Goal: Transaction & Acquisition: Purchase product/service

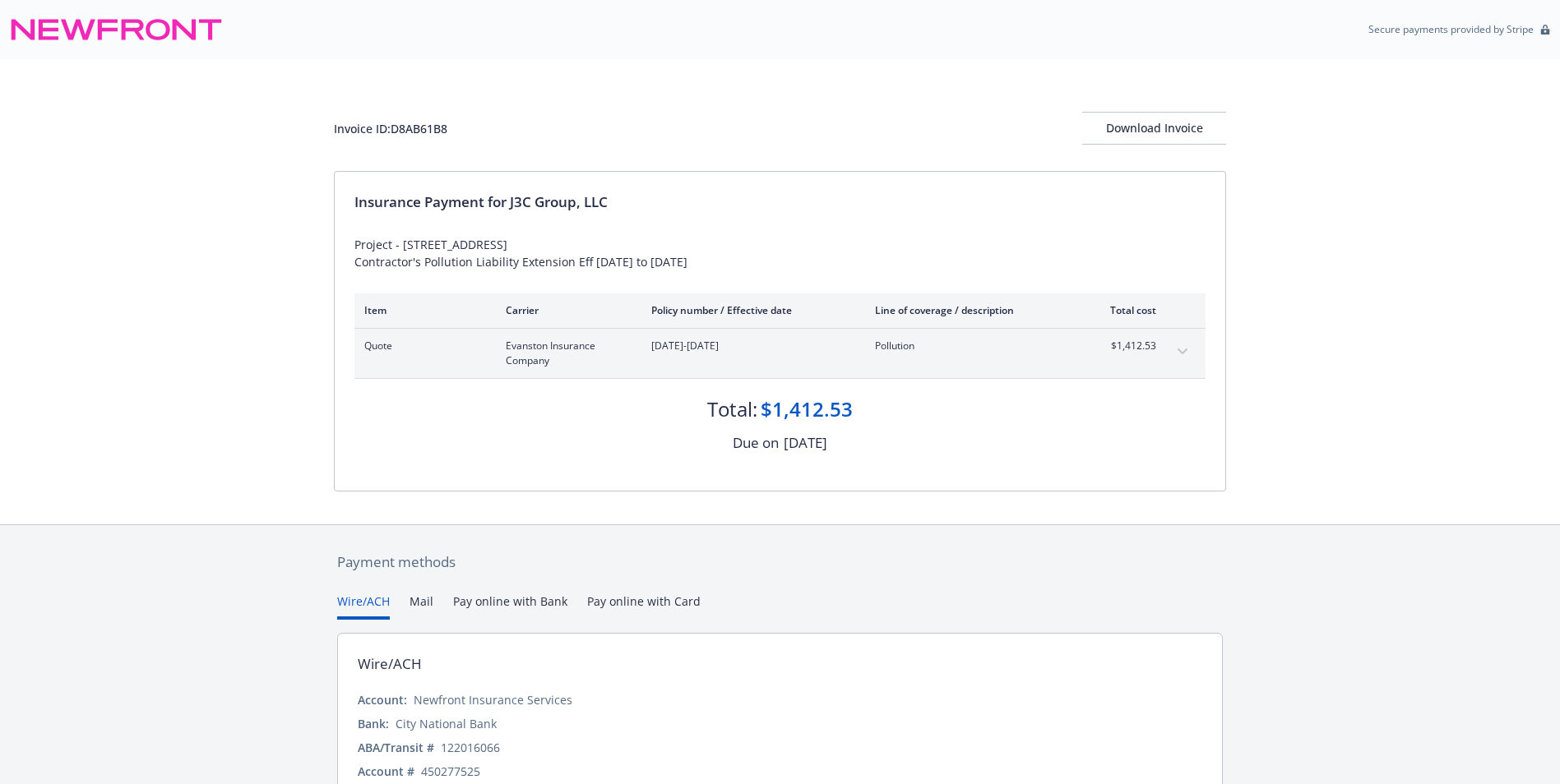
drag, startPoint x: 650, startPoint y: 604, endPoint x: 632, endPoint y: 612, distance: 19.7
click at [650, 603] on button "Pay online with Card" at bounding box center [644, 606] width 113 height 27
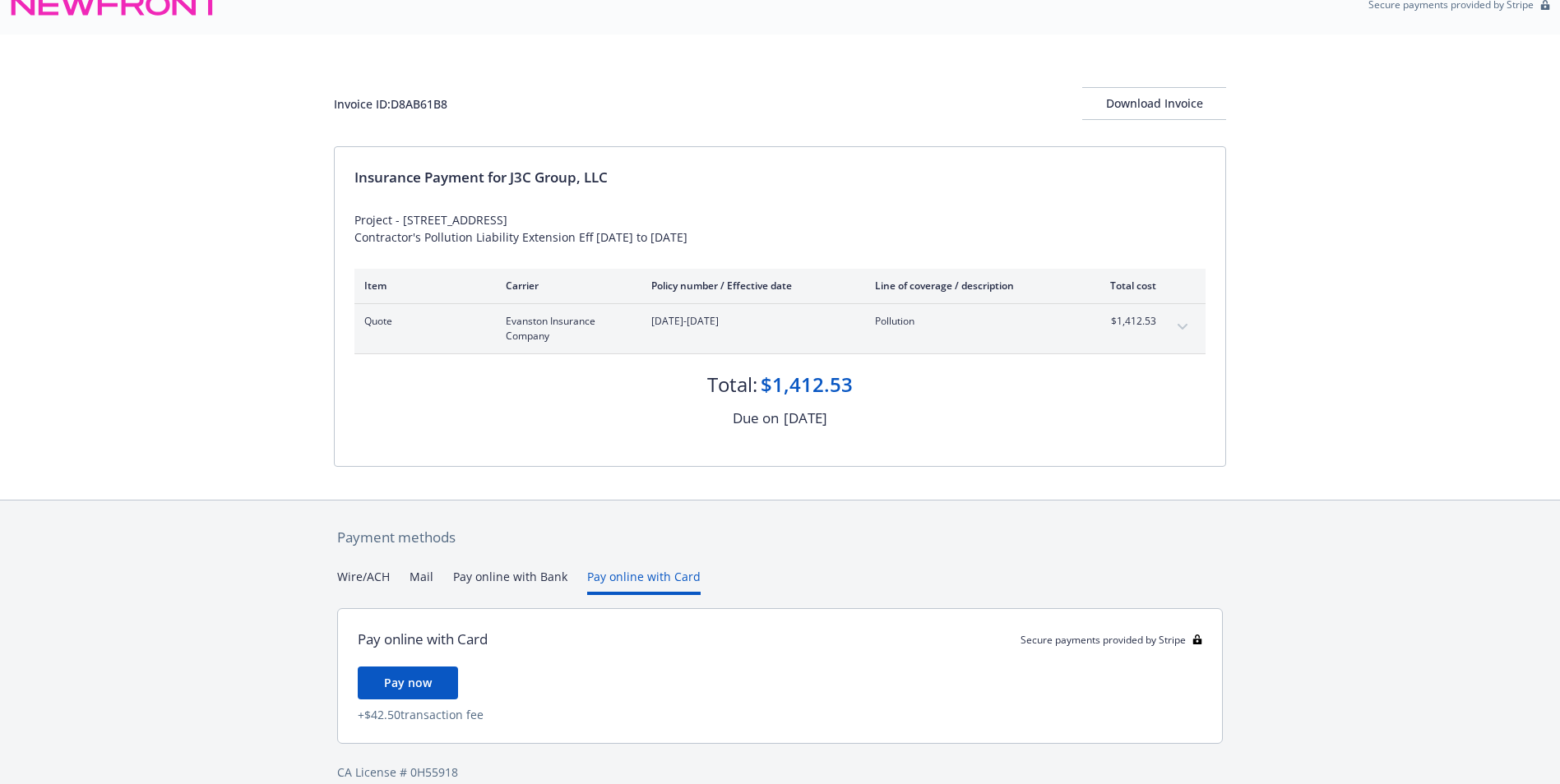
scroll to position [47, 0]
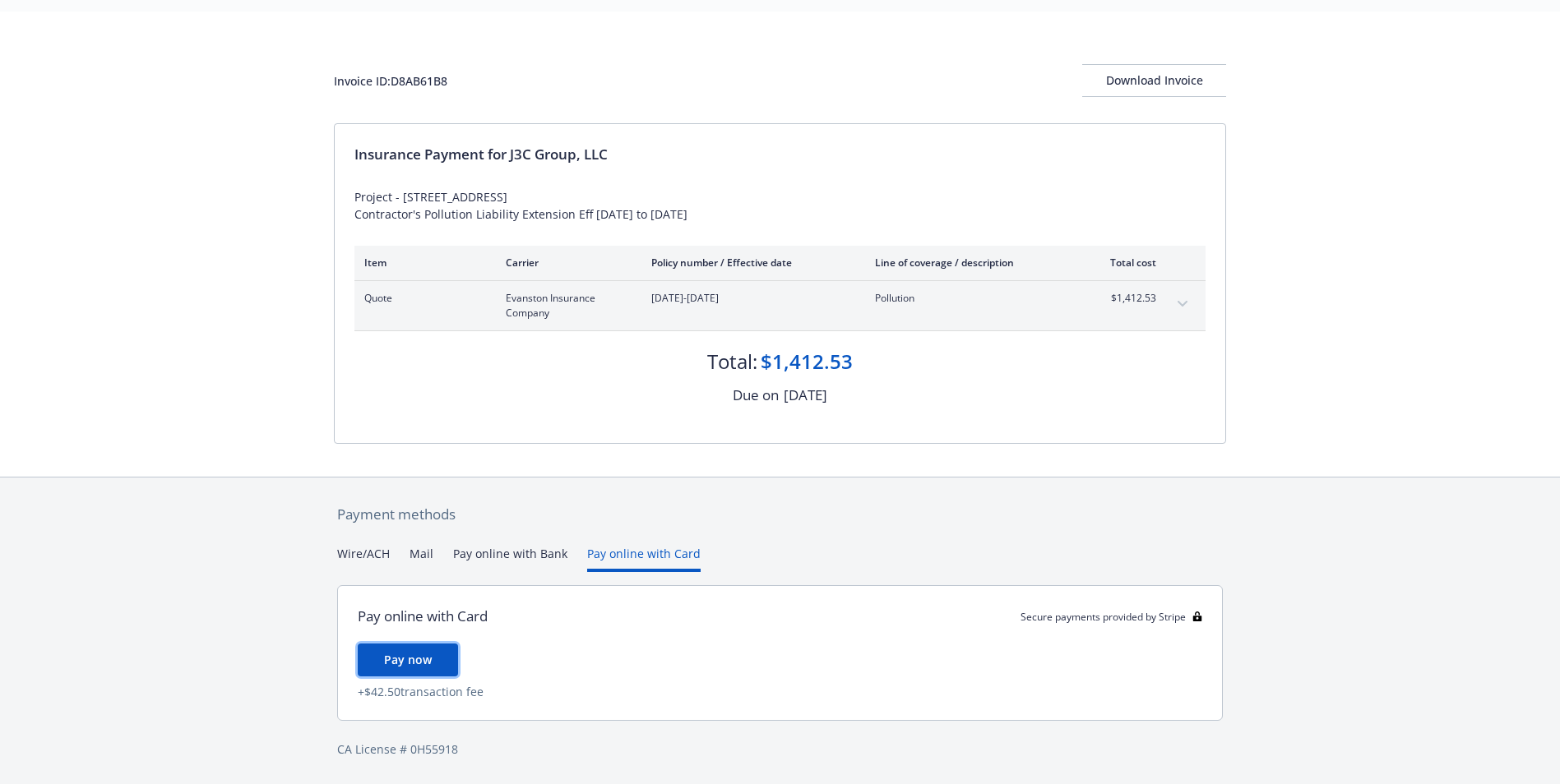
click at [401, 658] on span "Pay now" at bounding box center [407, 660] width 47 height 16
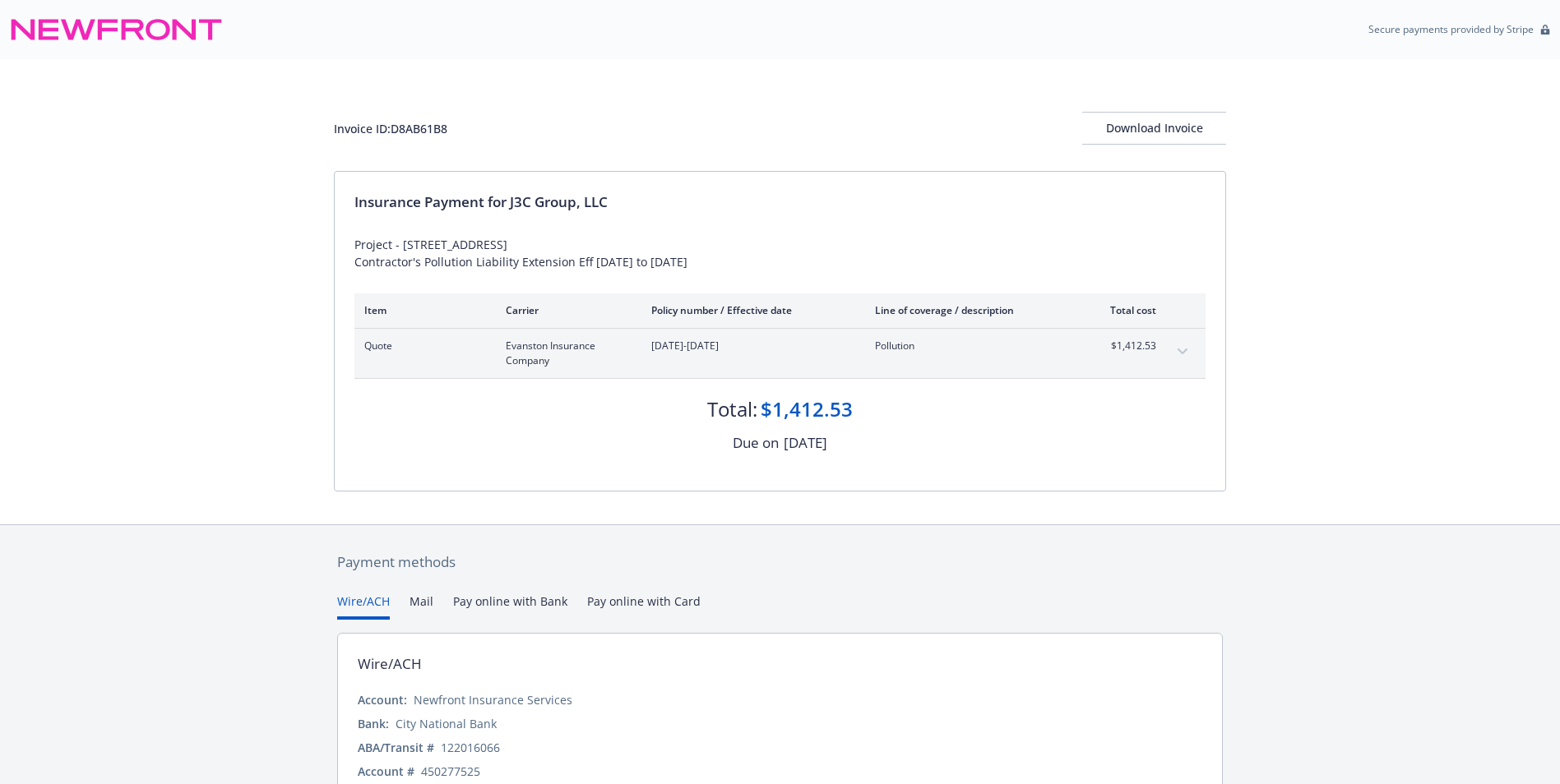
click at [616, 599] on button "Pay online with Card" at bounding box center [644, 606] width 113 height 27
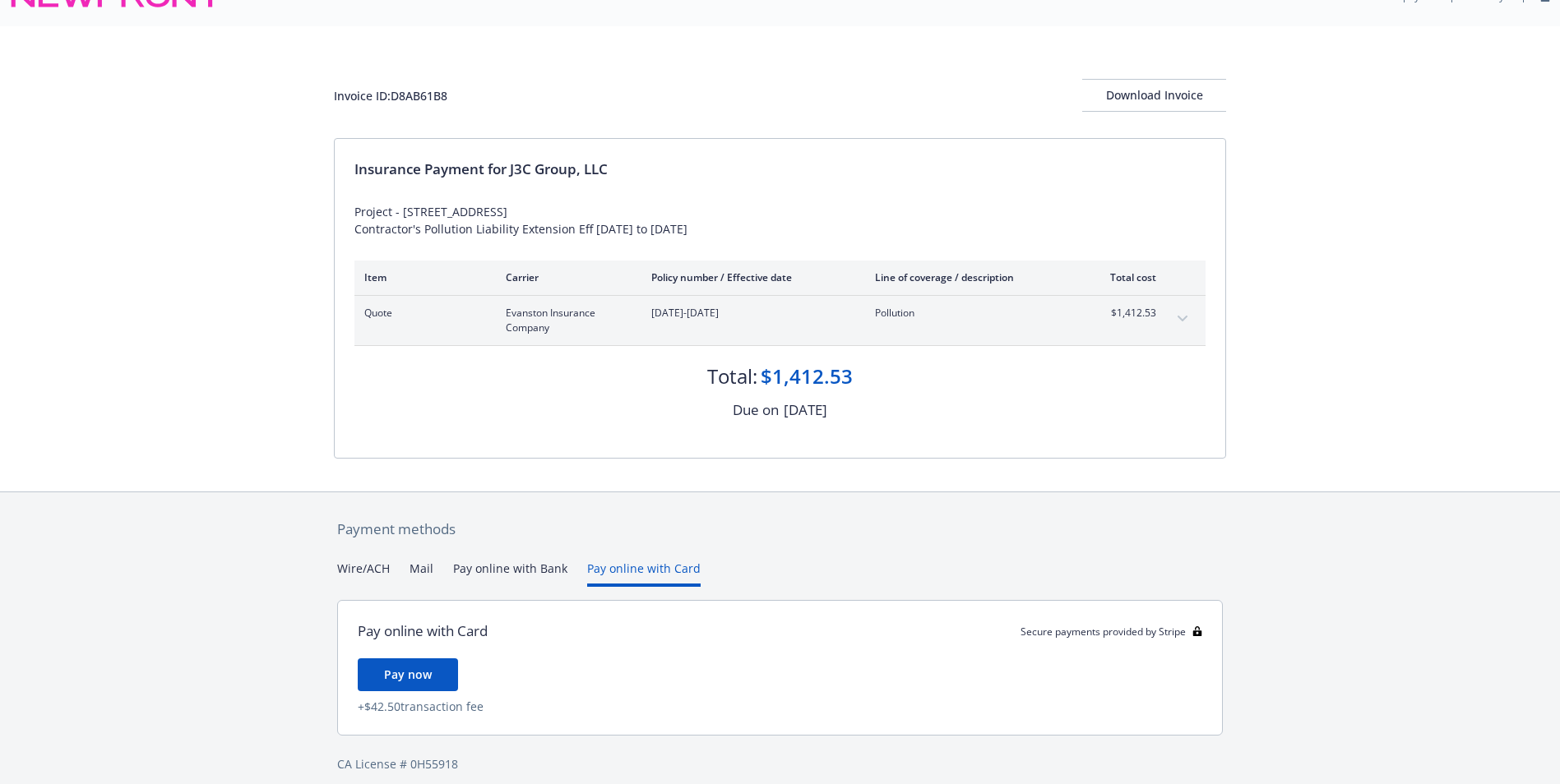
scroll to position [47, 0]
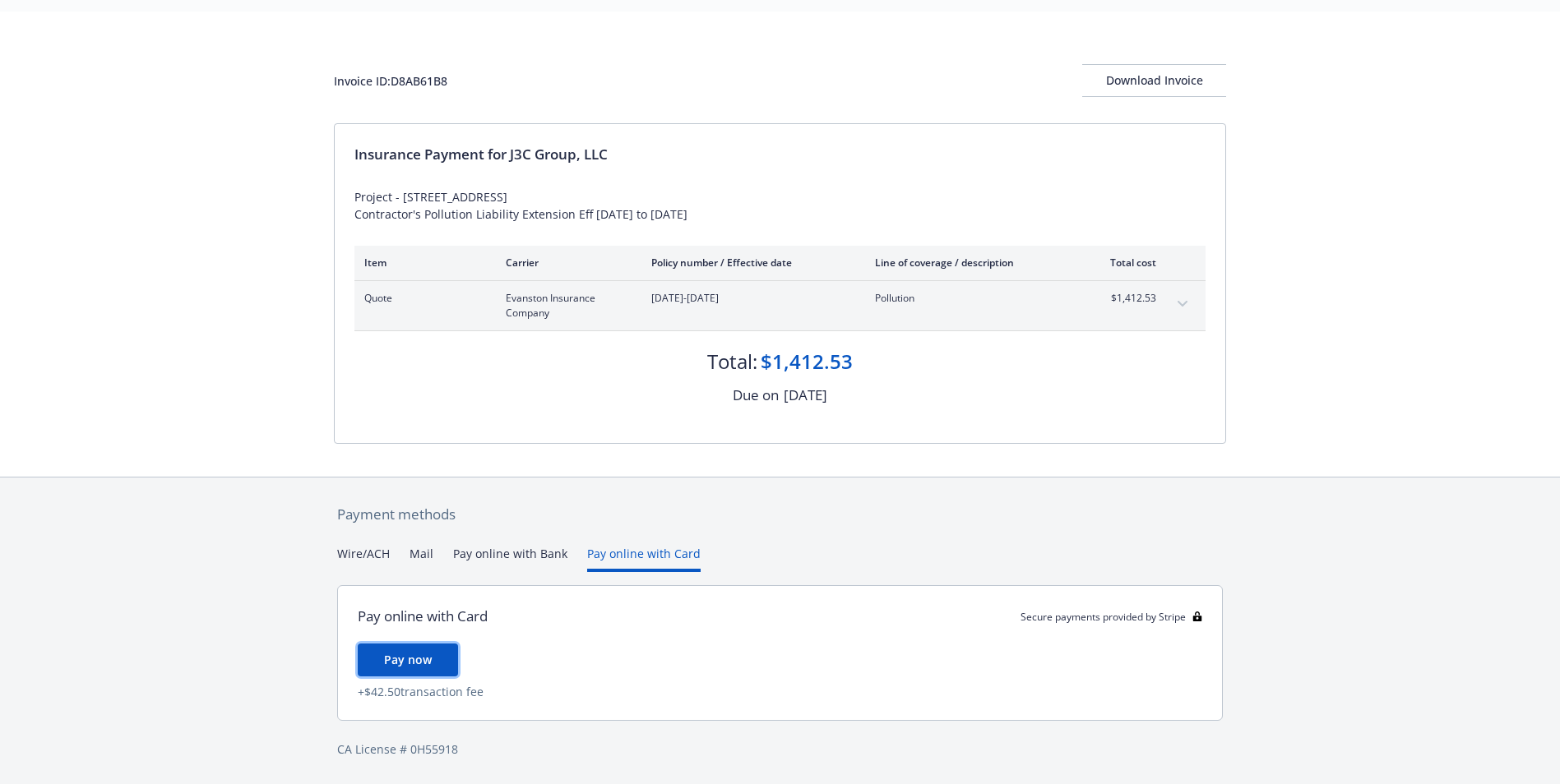
click at [431, 661] on button "Pay now" at bounding box center [407, 660] width 100 height 32
